Goal: Find specific page/section: Find specific page/section

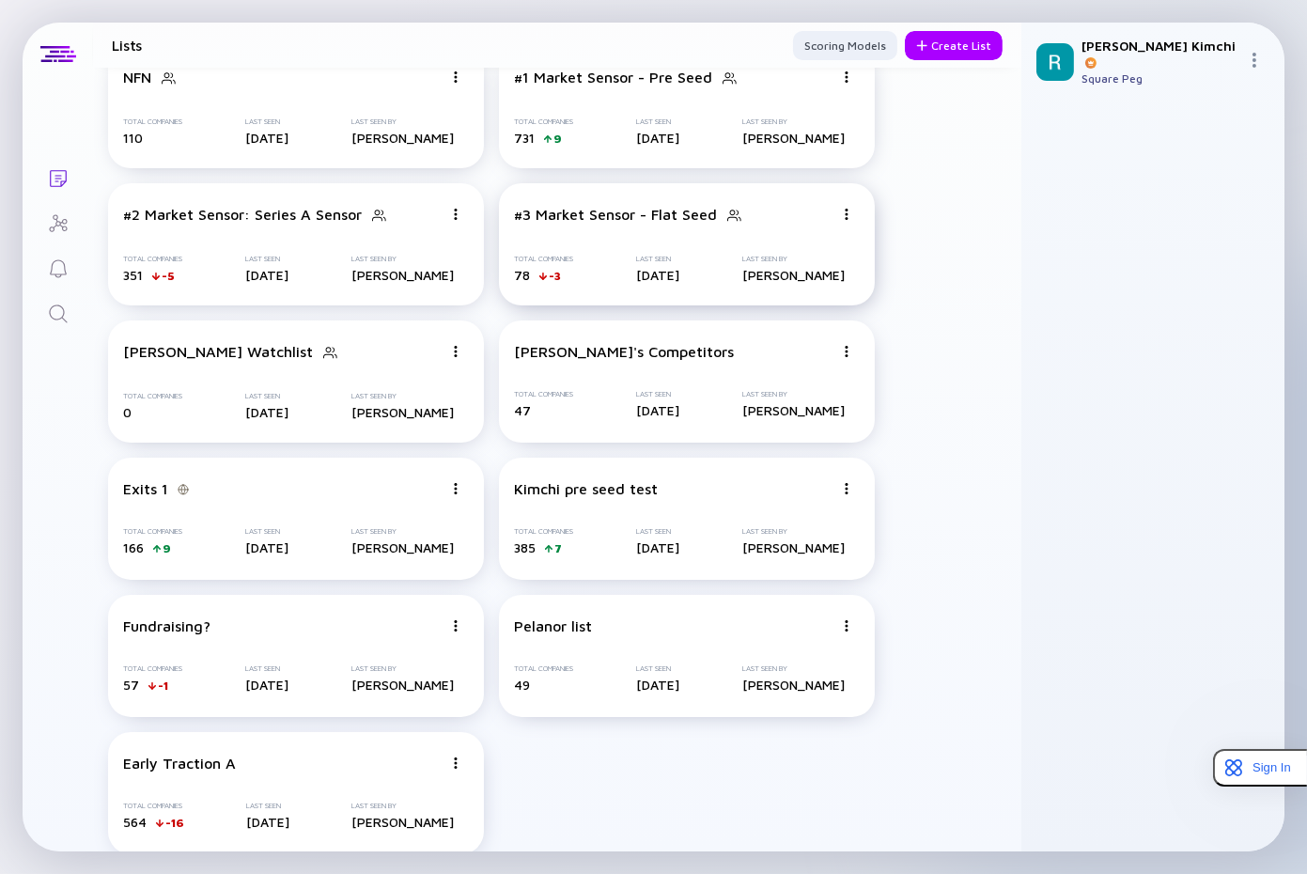
scroll to position [209, 0]
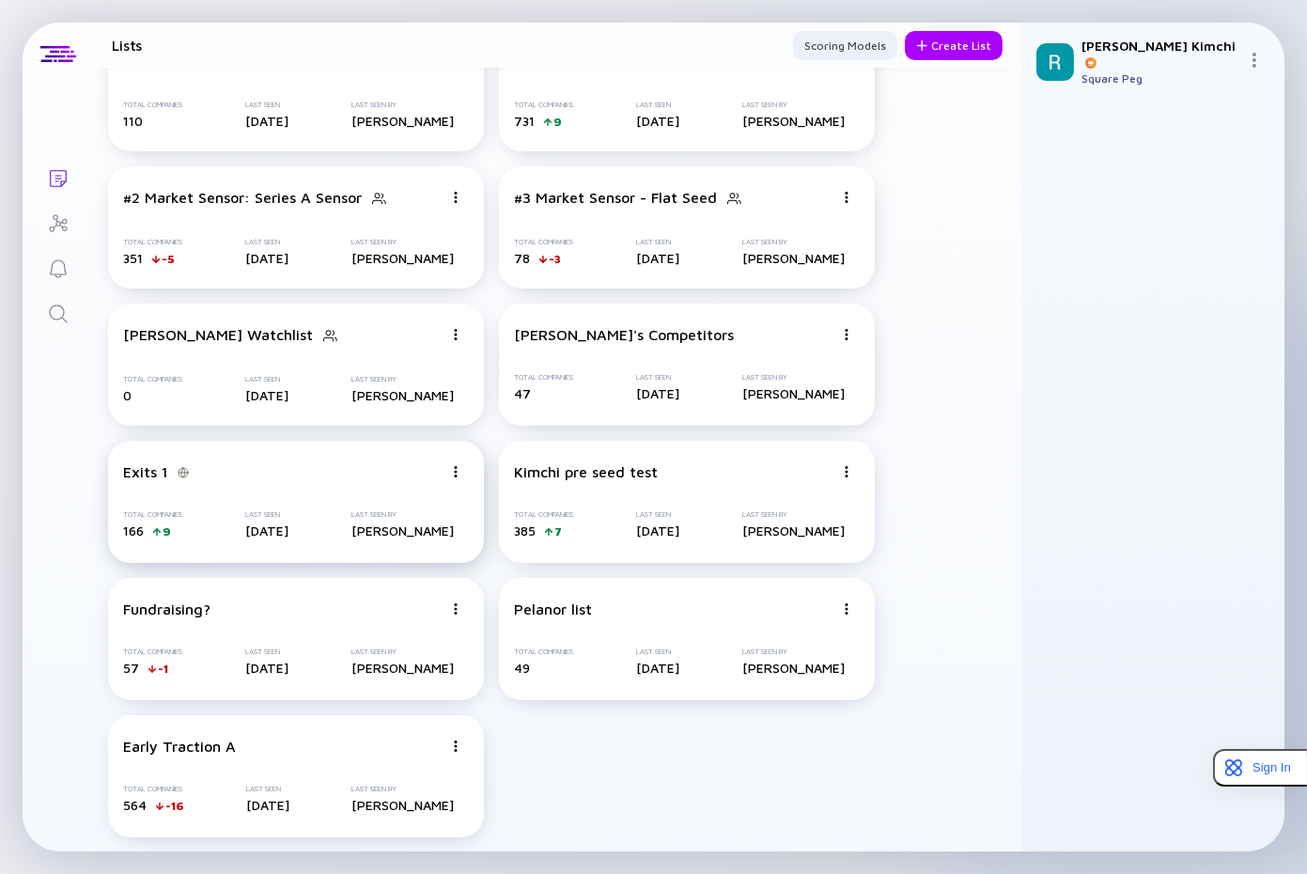
click at [363, 460] on div "Exits 1 Total Companies 166 9 Last Seen [DATE] Last Seen By [PERSON_NAME]" at bounding box center [296, 502] width 376 height 122
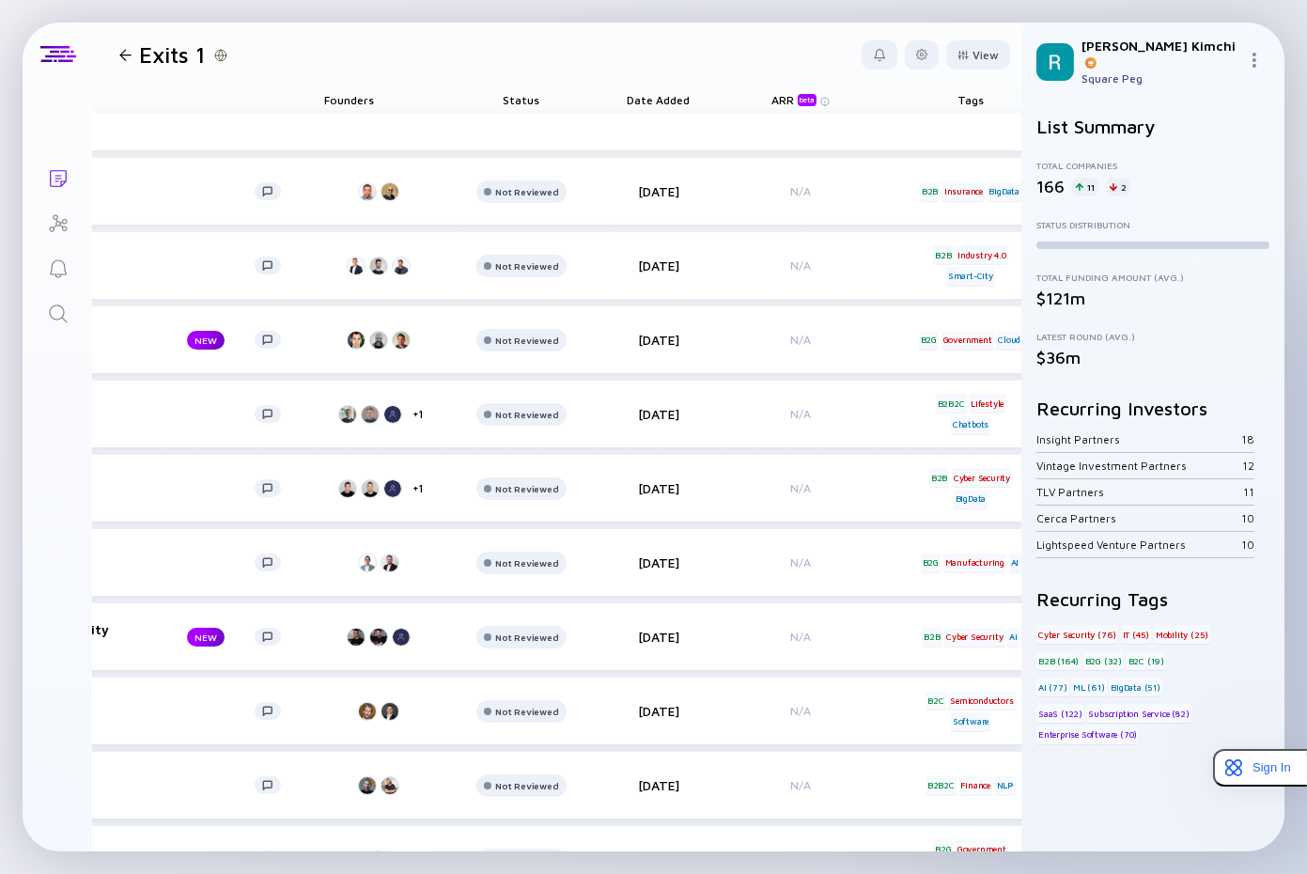
scroll to position [0, 875]
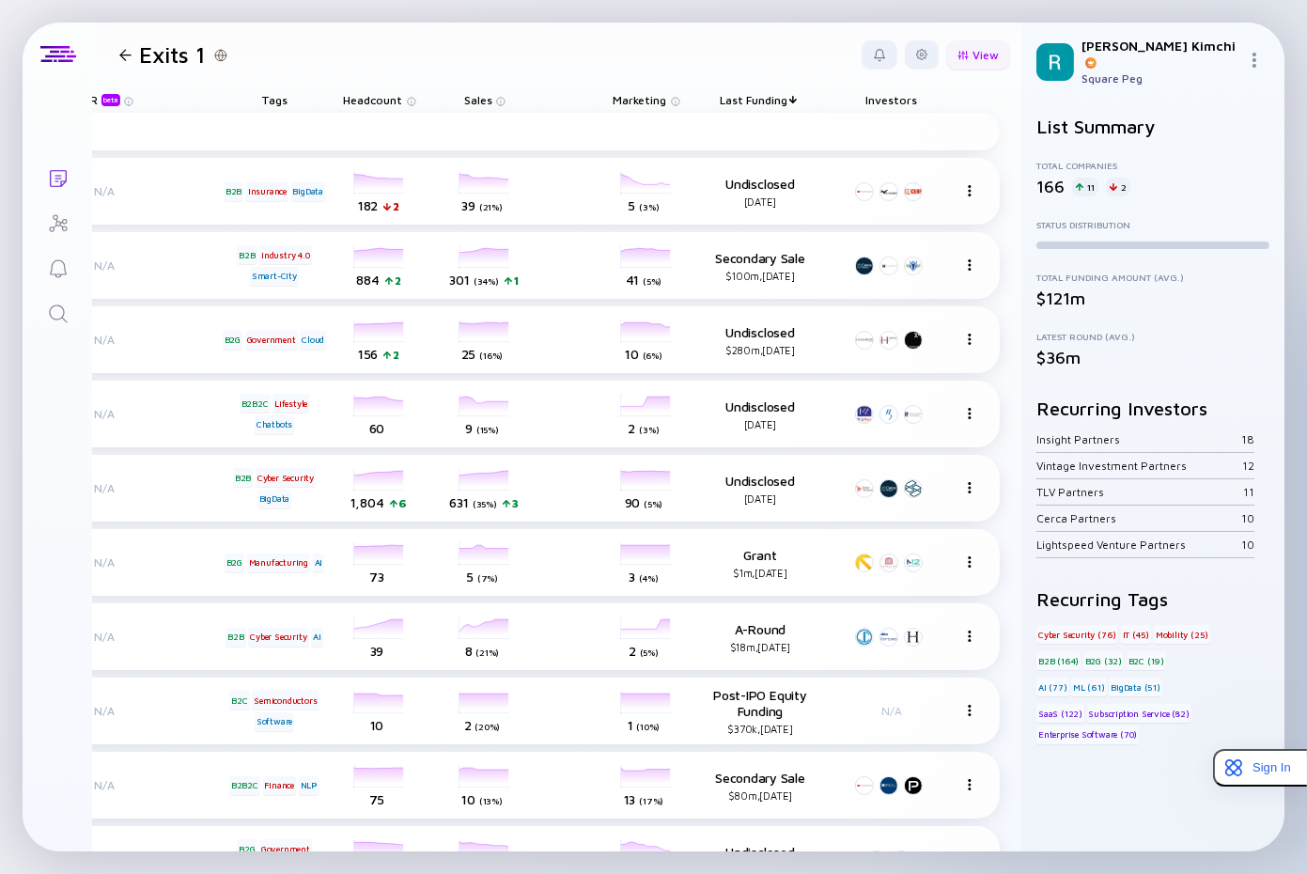
click at [962, 53] on div at bounding box center [962, 55] width 11 height 10
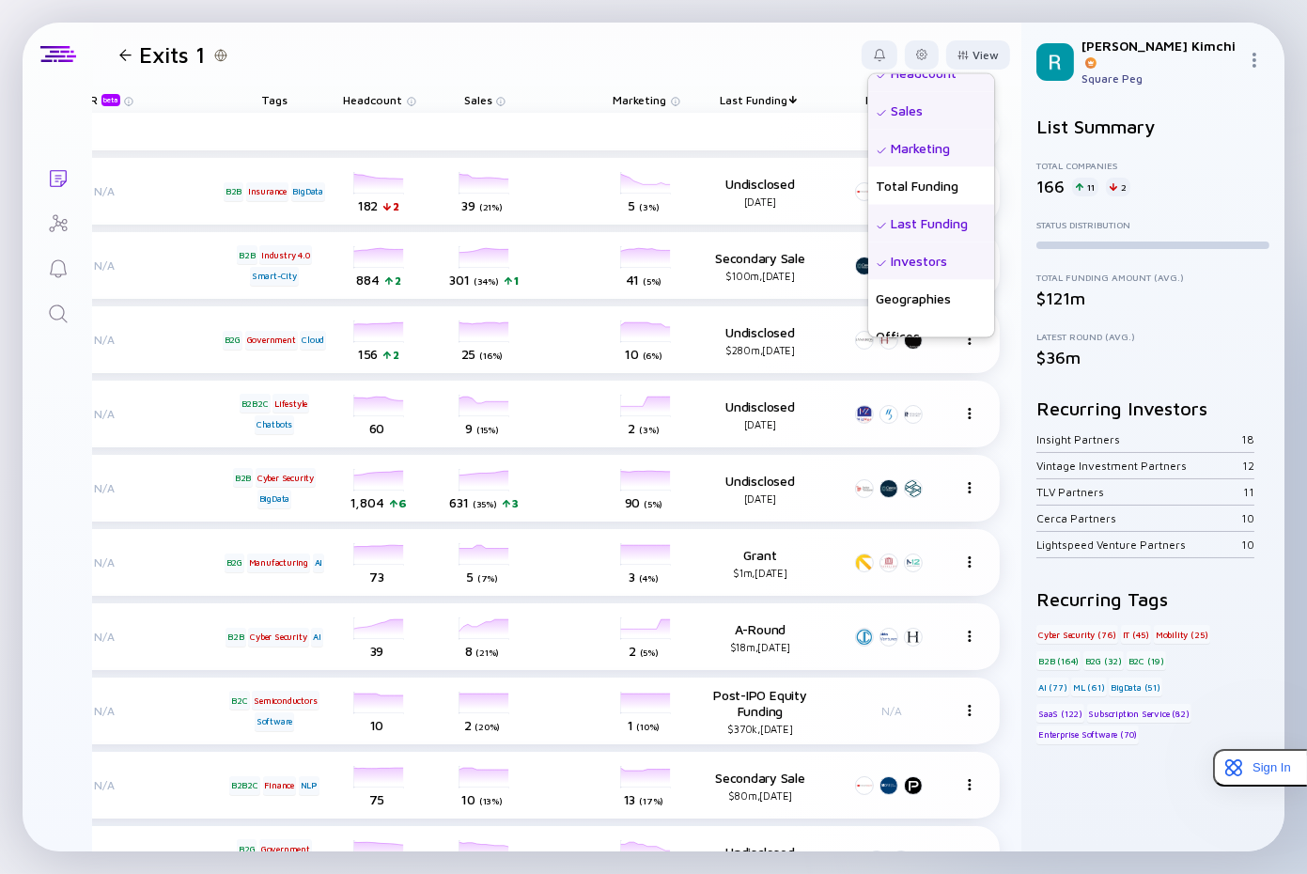
scroll to position [488, 0]
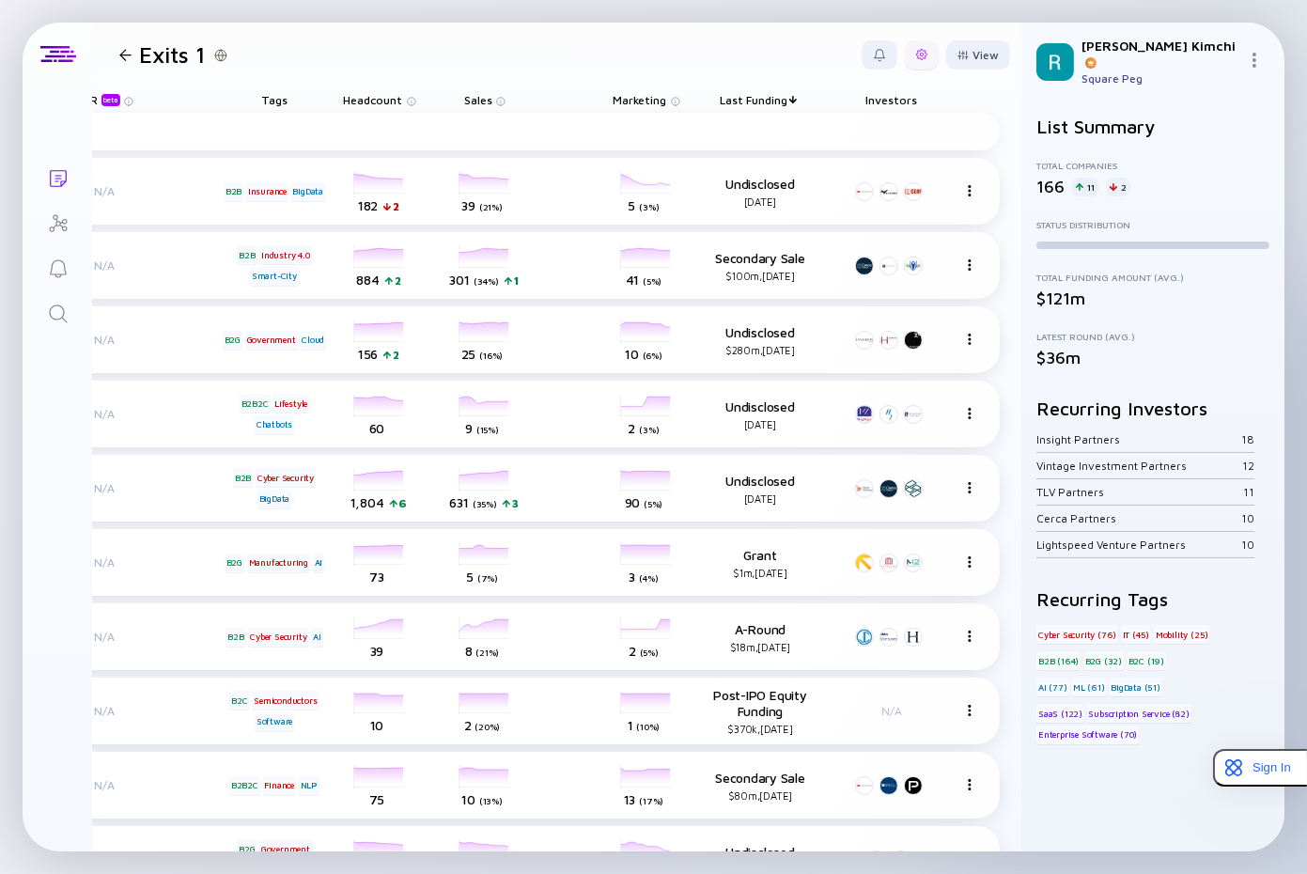
click at [936, 58] on div at bounding box center [922, 54] width 34 height 29
click at [876, 202] on div "Edit Filter" at bounding box center [863, 206] width 117 height 38
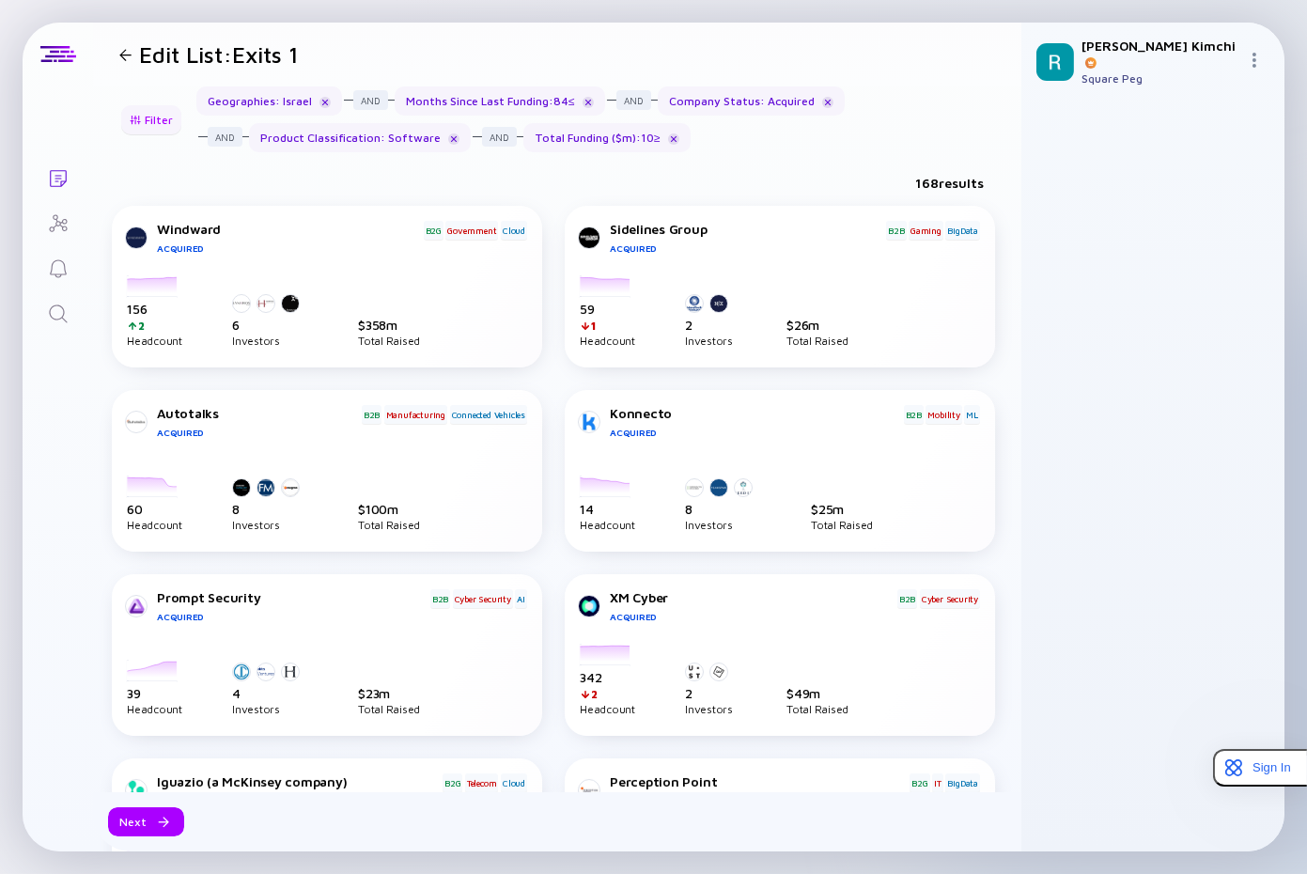
click at [145, 114] on div "Filter" at bounding box center [151, 119] width 66 height 29
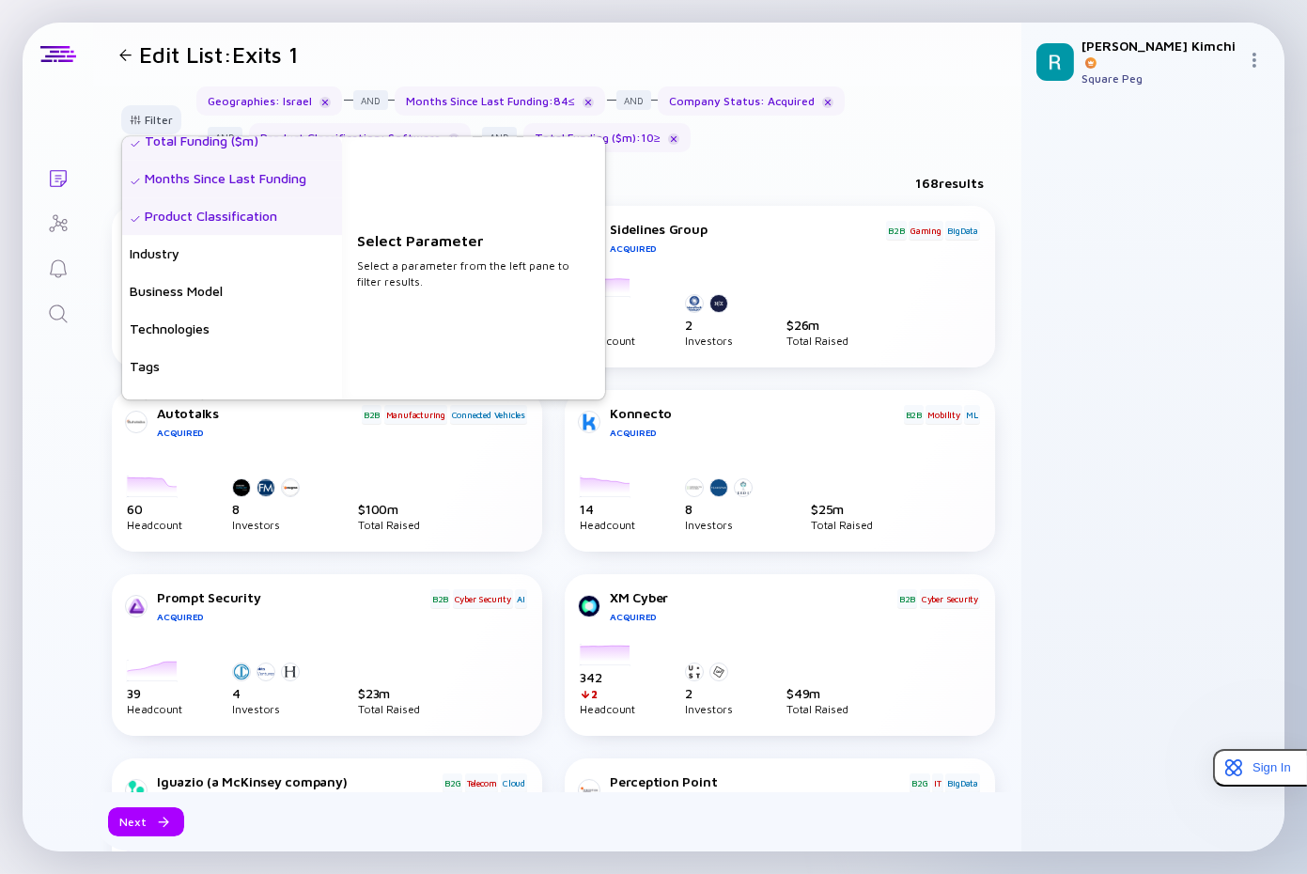
scroll to position [455, 0]
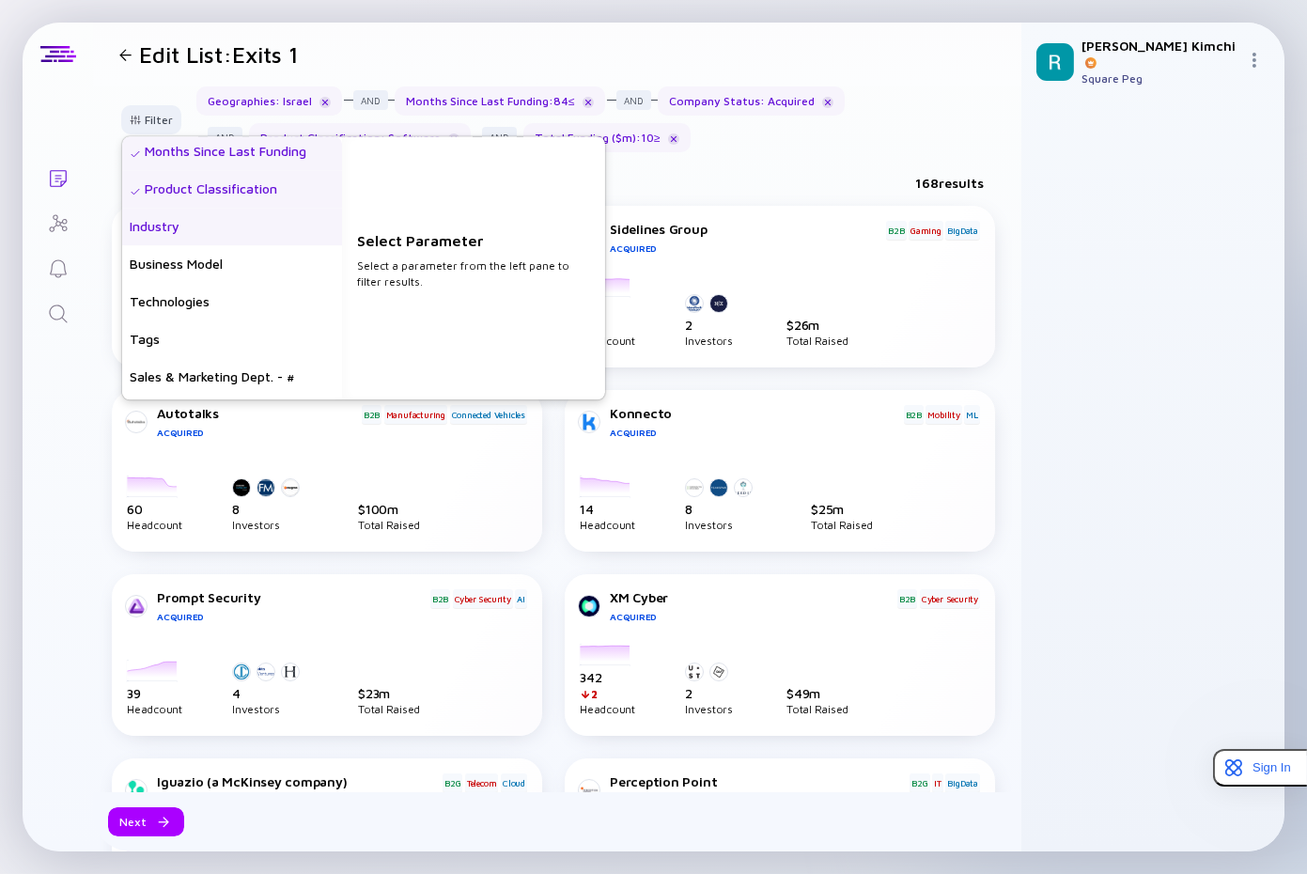
click at [243, 224] on div "Industry" at bounding box center [232, 227] width 220 height 38
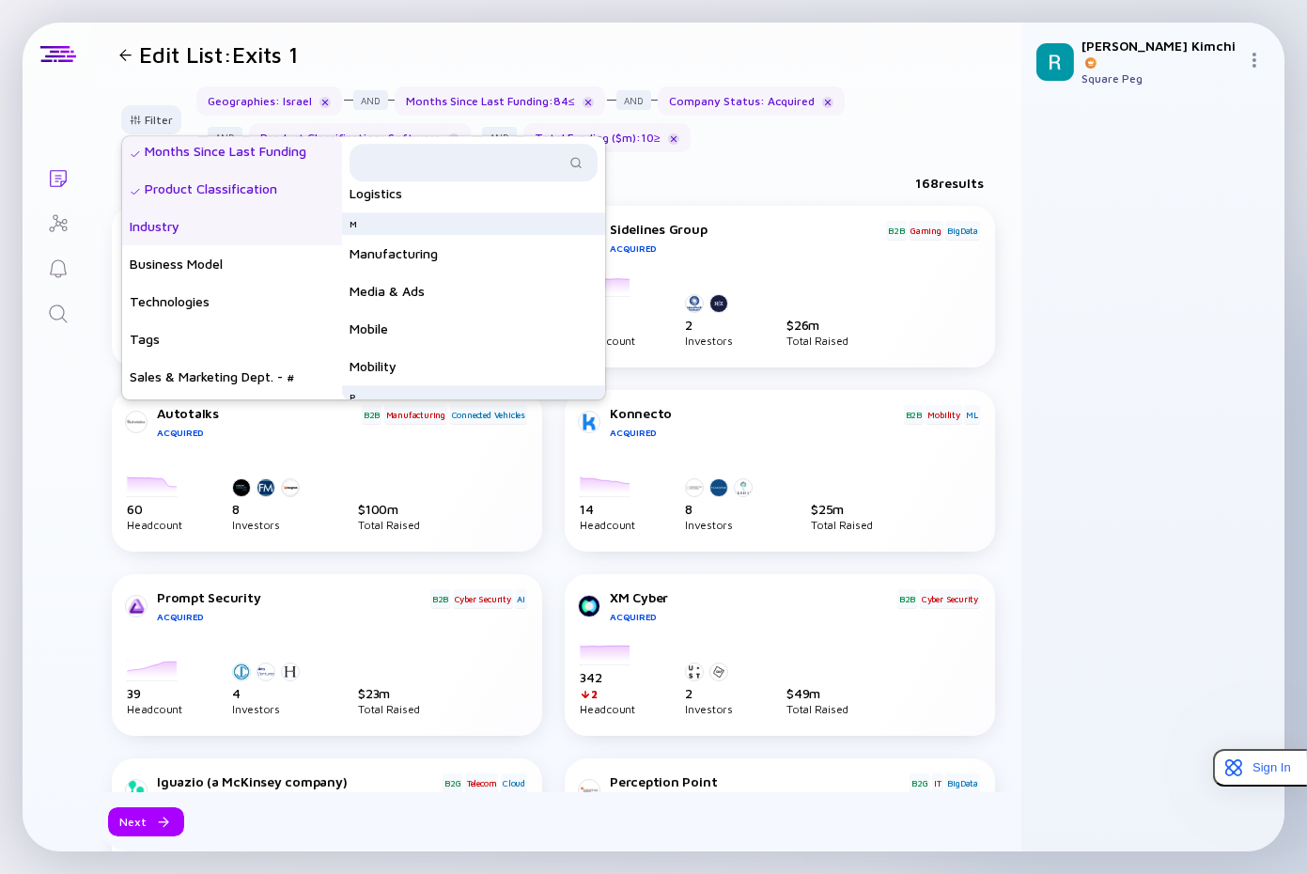
scroll to position [1122, 0]
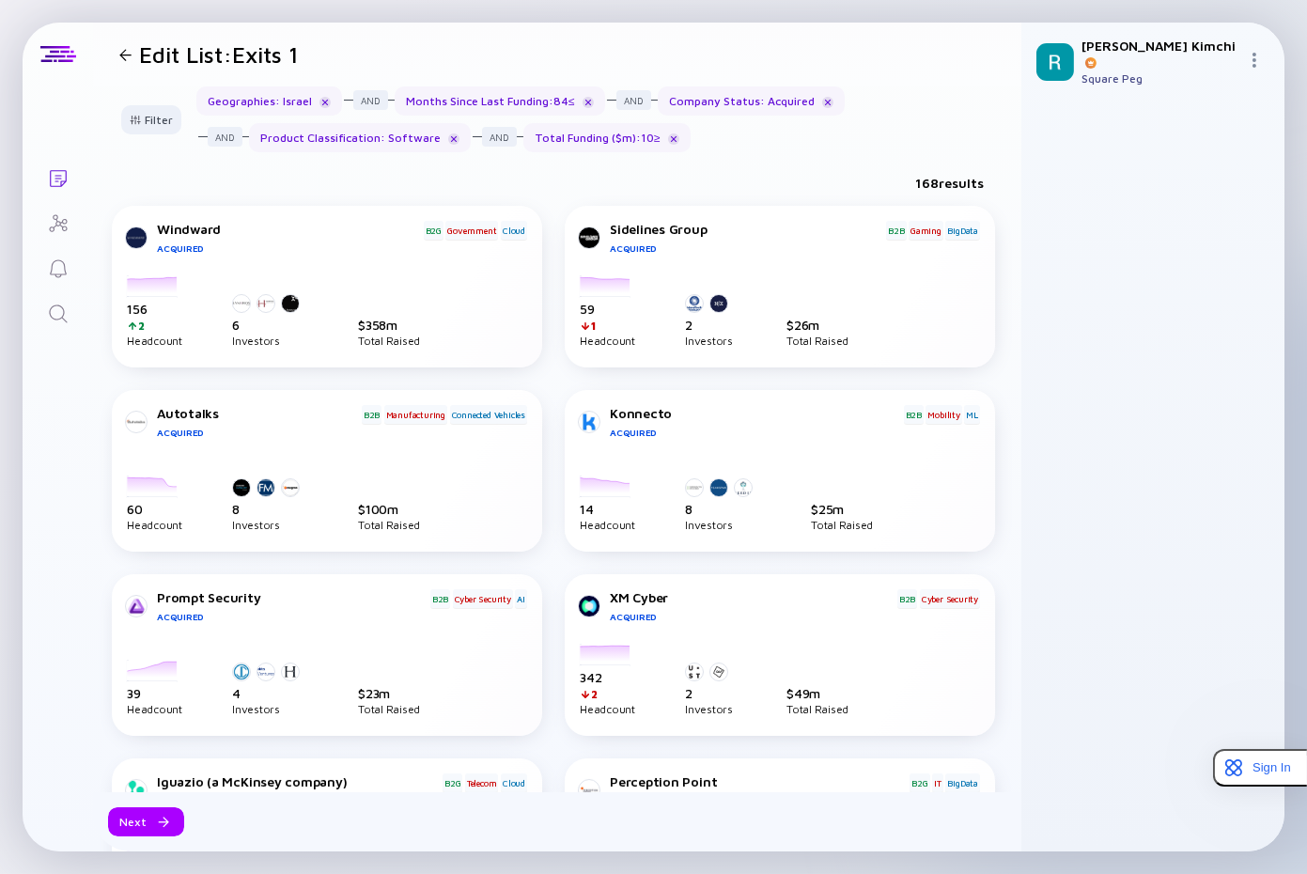
click at [912, 119] on div "Geographies : Israel Months Since Last Funding : 84 ≤ Company Status : Acquired…" at bounding box center [601, 119] width 810 height 66
click at [132, 57] on div at bounding box center [125, 55] width 27 height 12
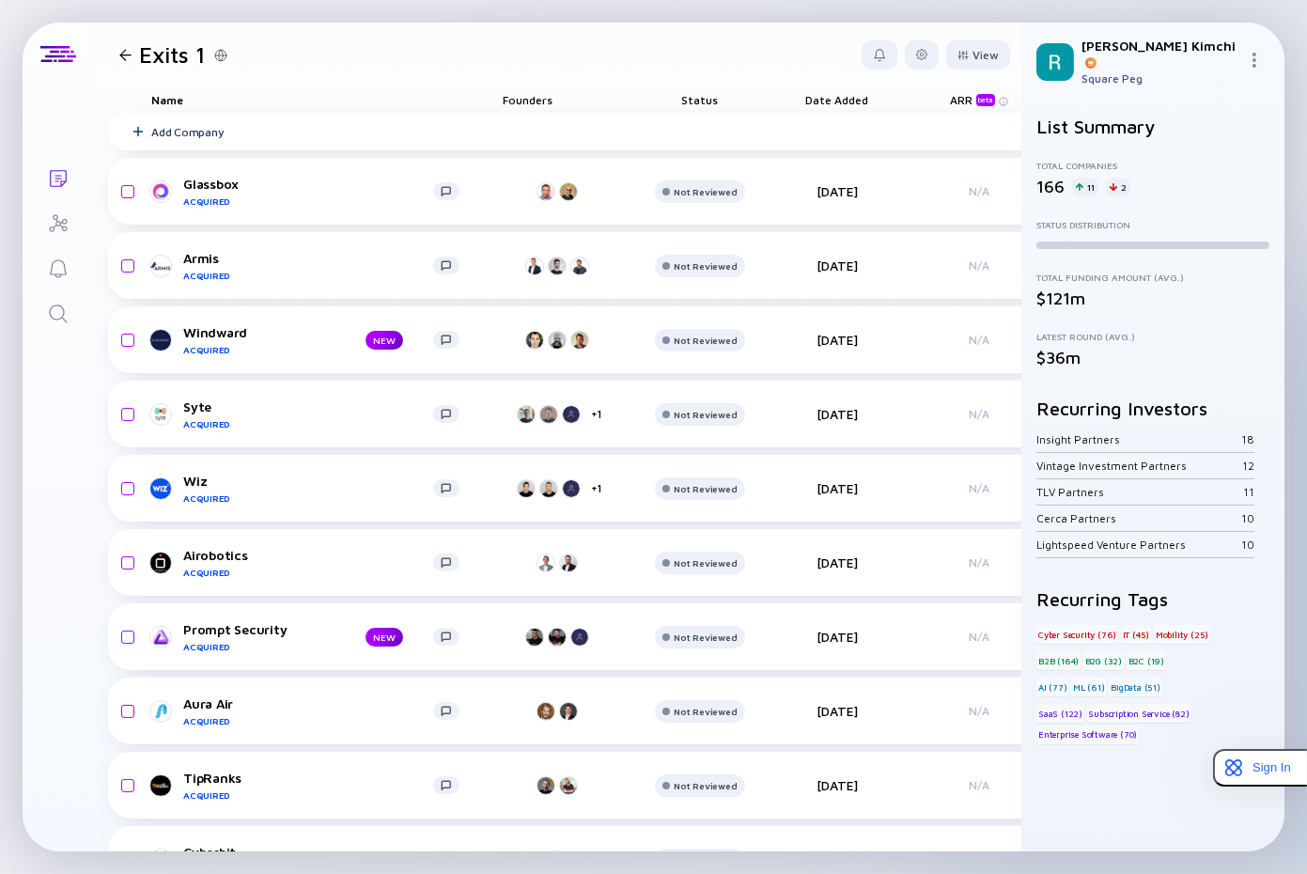
click at [1271, 67] on div "[PERSON_NAME] Square Peg" at bounding box center [1152, 62] width 263 height 78
click at [1256, 58] on img at bounding box center [1253, 60] width 15 height 15
click at [992, 52] on div "View" at bounding box center [978, 54] width 64 height 29
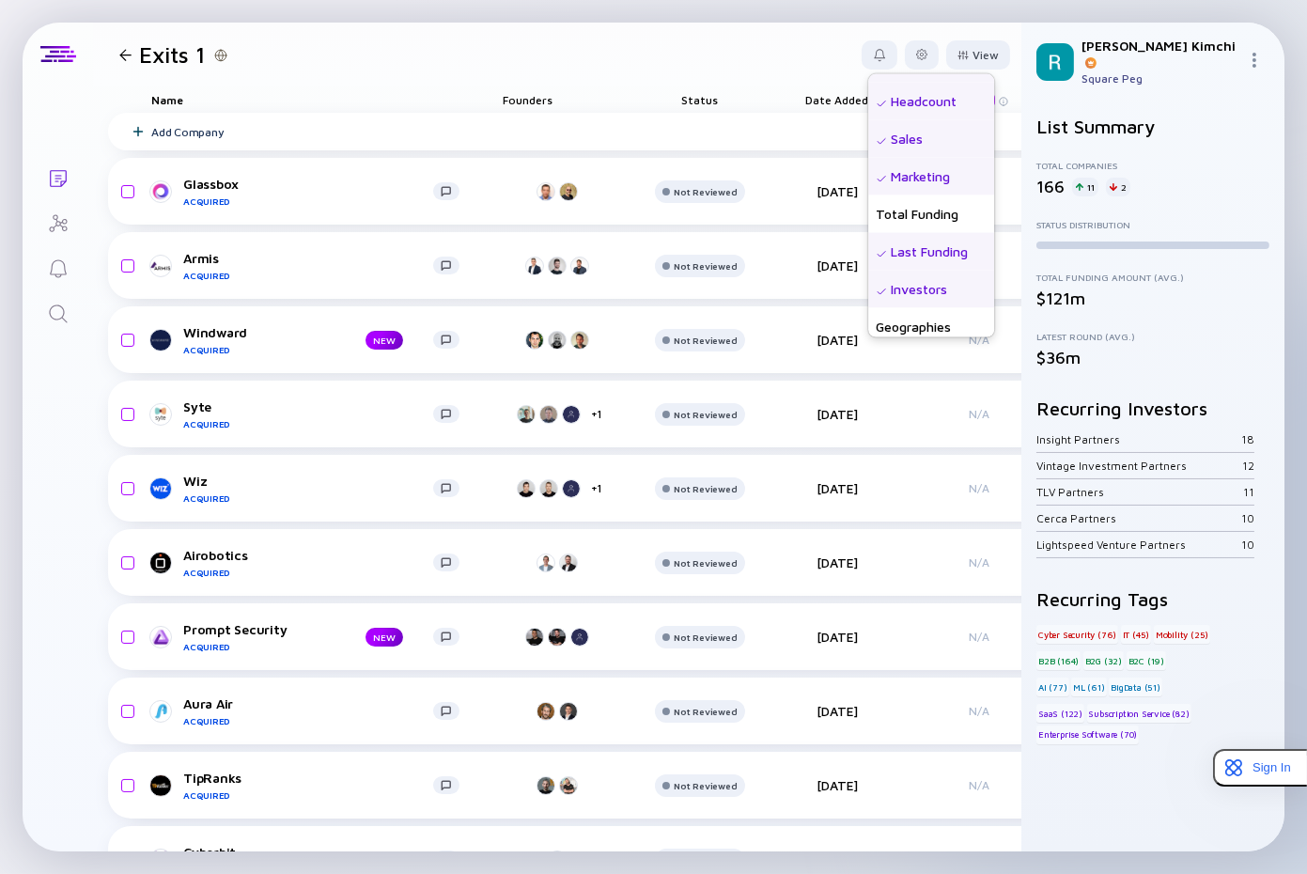
scroll to position [488, 0]
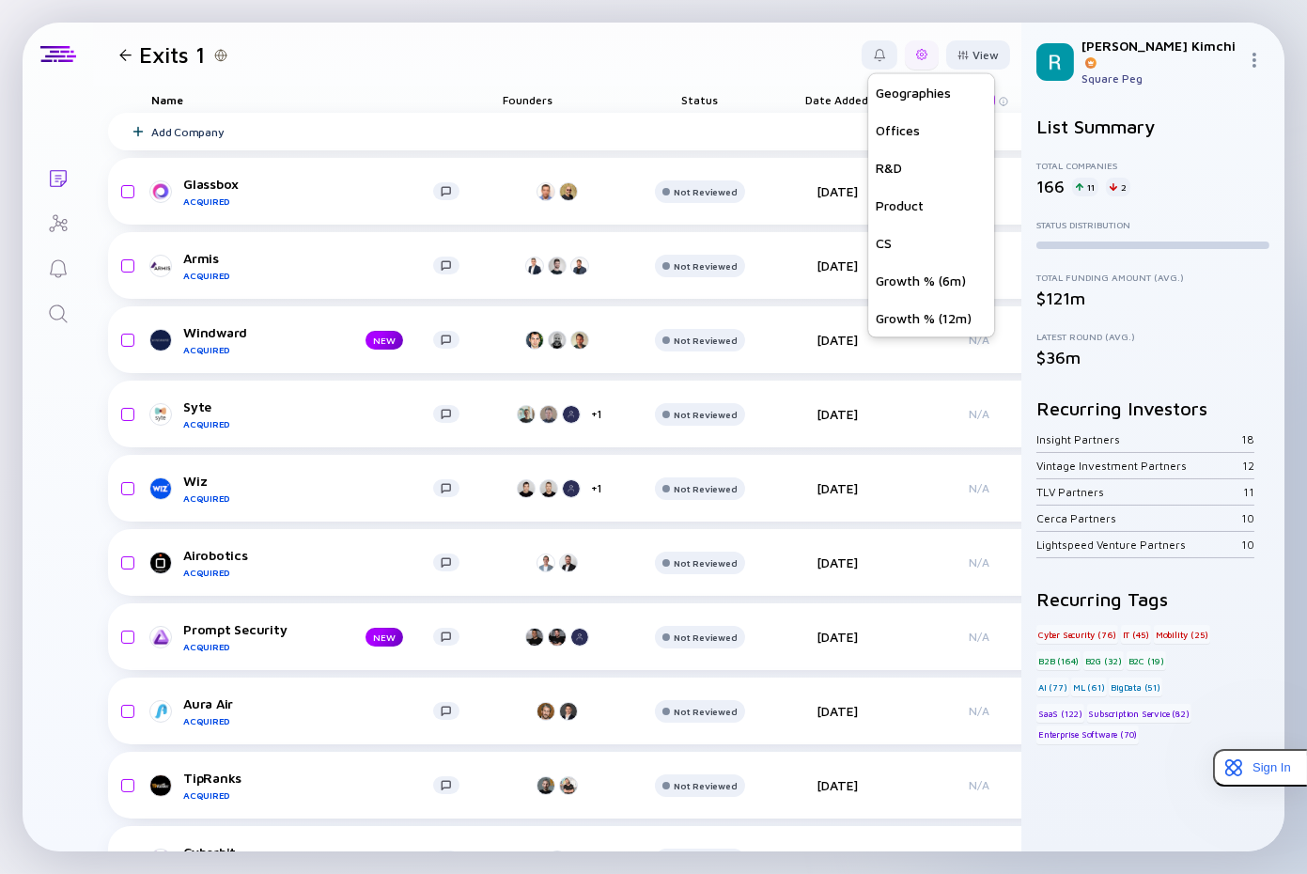
click at [918, 56] on div at bounding box center [921, 54] width 11 height 11
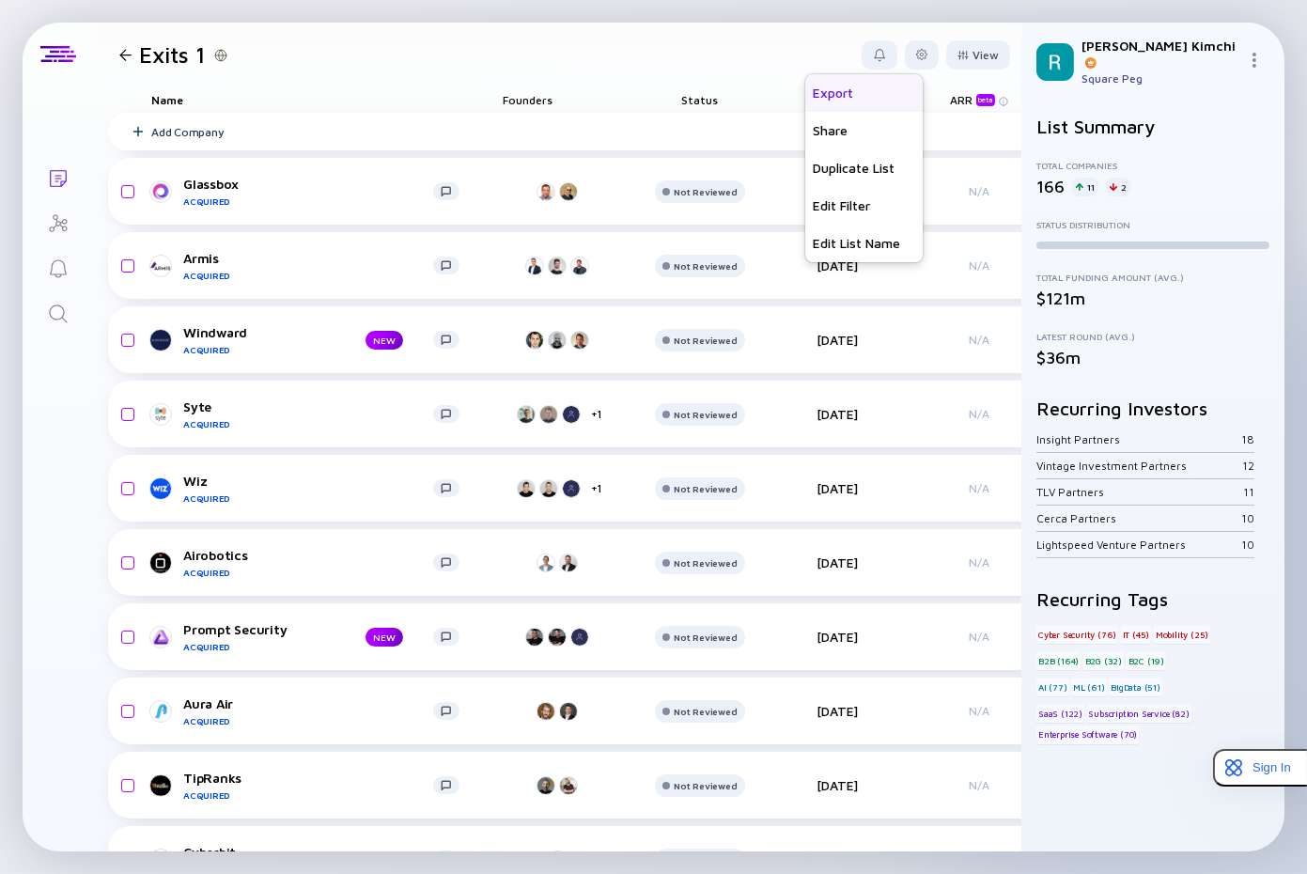
click at [858, 99] on div "Export" at bounding box center [863, 93] width 117 height 38
